Goal: Find specific page/section: Find specific page/section

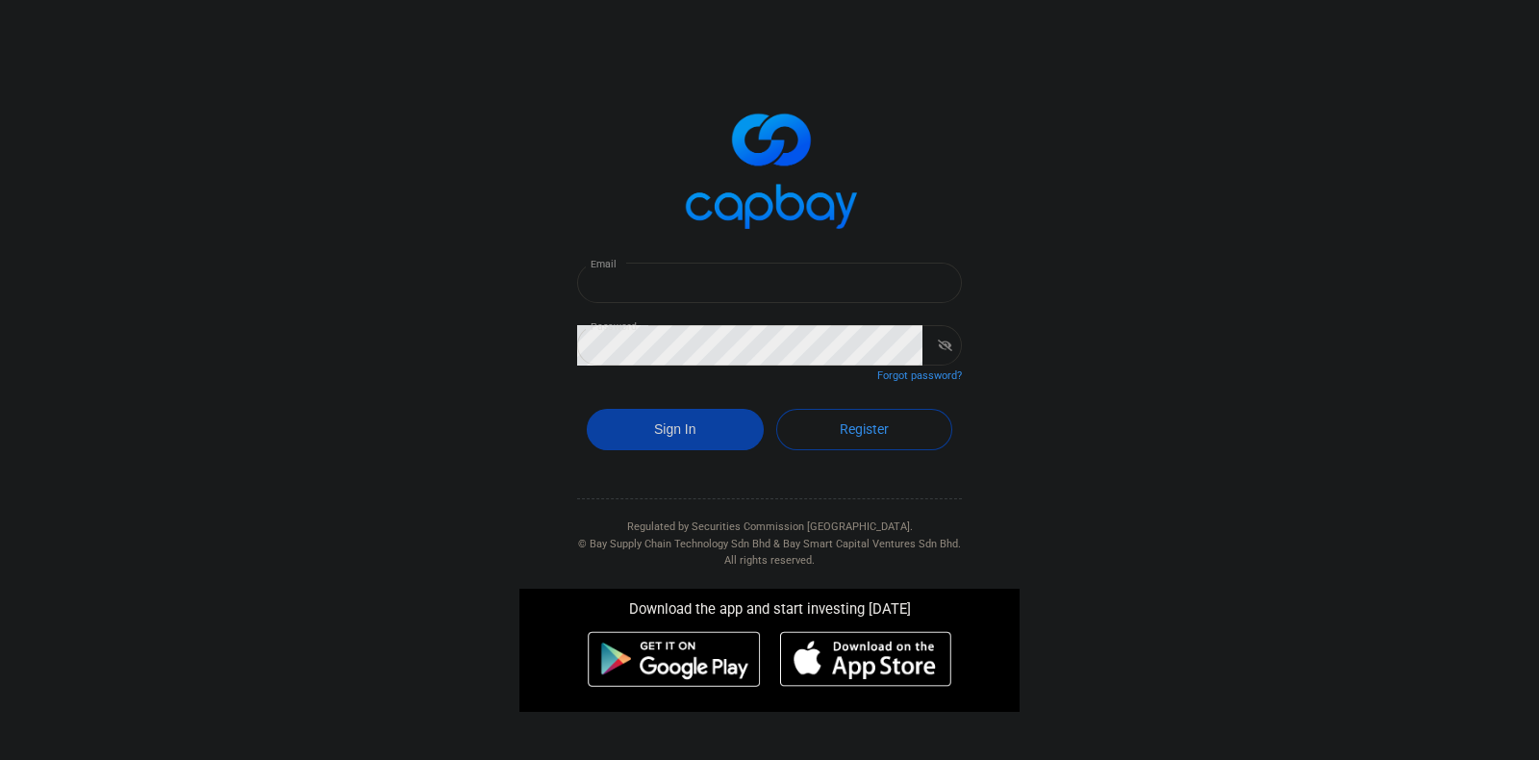
type input "[EMAIL_ADDRESS][DOMAIN_NAME]"
click at [690, 422] on button "Sign In" at bounding box center [675, 429] width 177 height 41
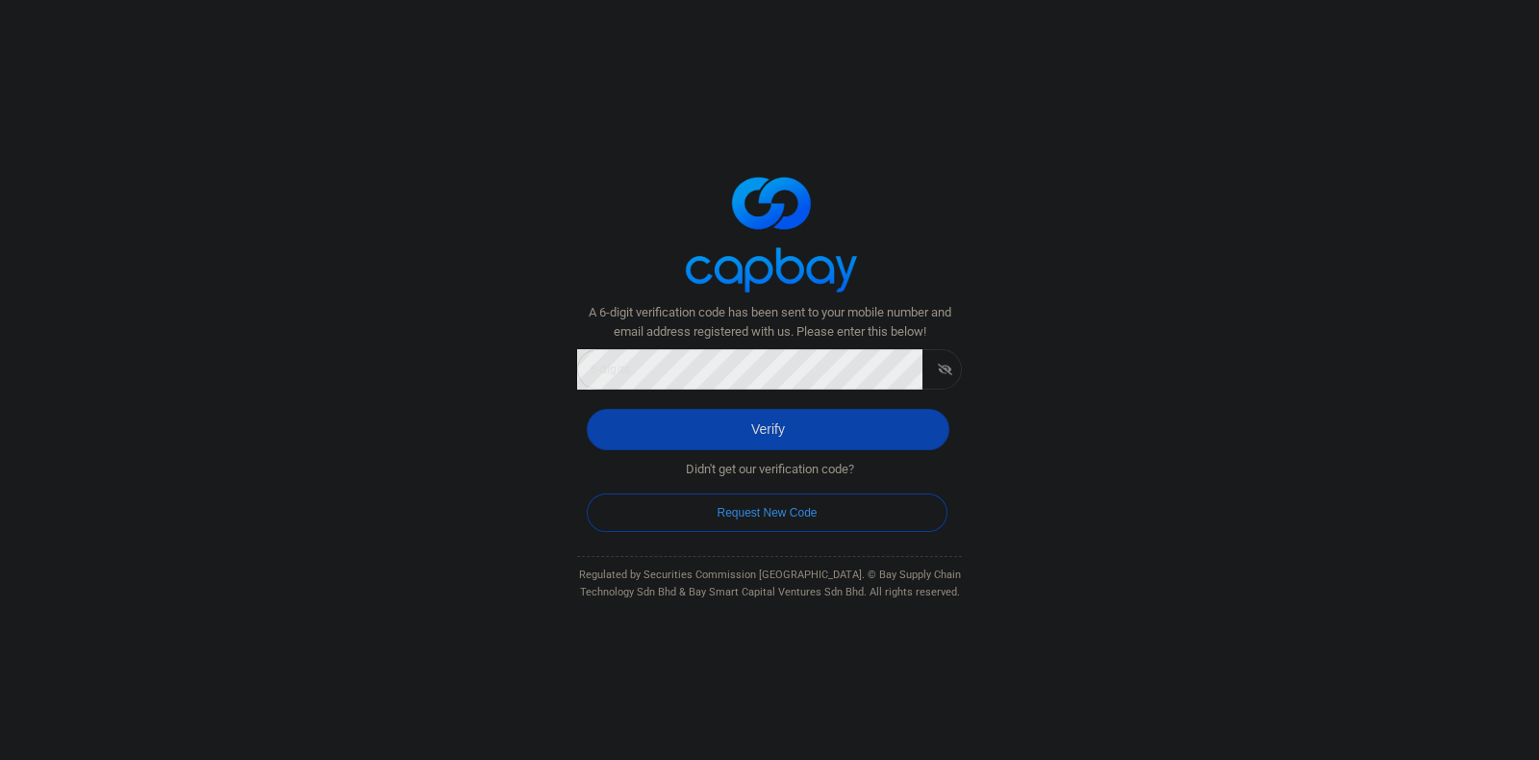
click at [772, 388] on form "A 6-digit verification code has been sent to your mobile number and email addre…" at bounding box center [769, 420] width 385 height 234
click at [851, 440] on button "Verify" at bounding box center [768, 429] width 363 height 41
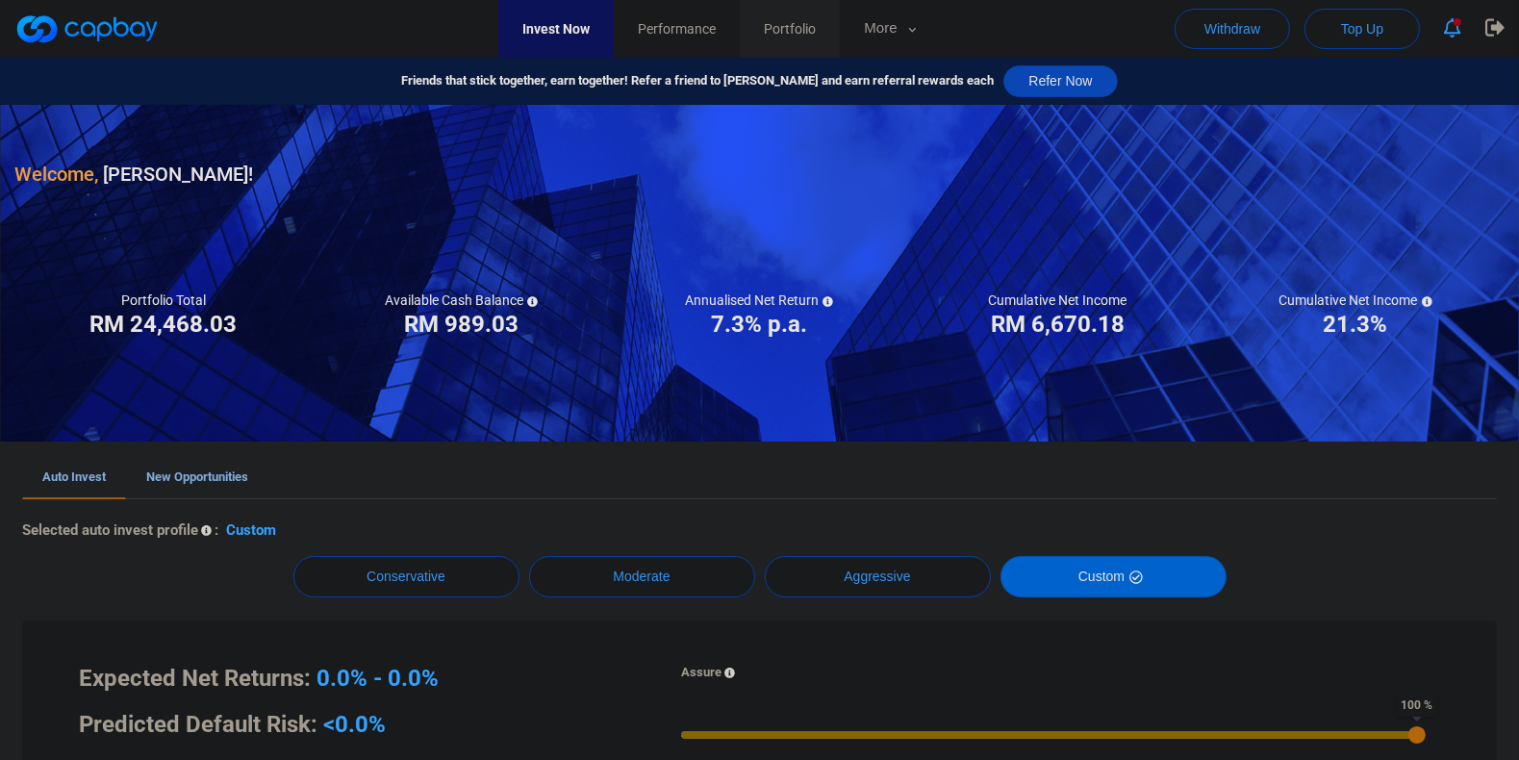
click at [834, 22] on link "Portfolio" at bounding box center [790, 29] width 100 height 58
